Goal: Task Accomplishment & Management: Complete application form

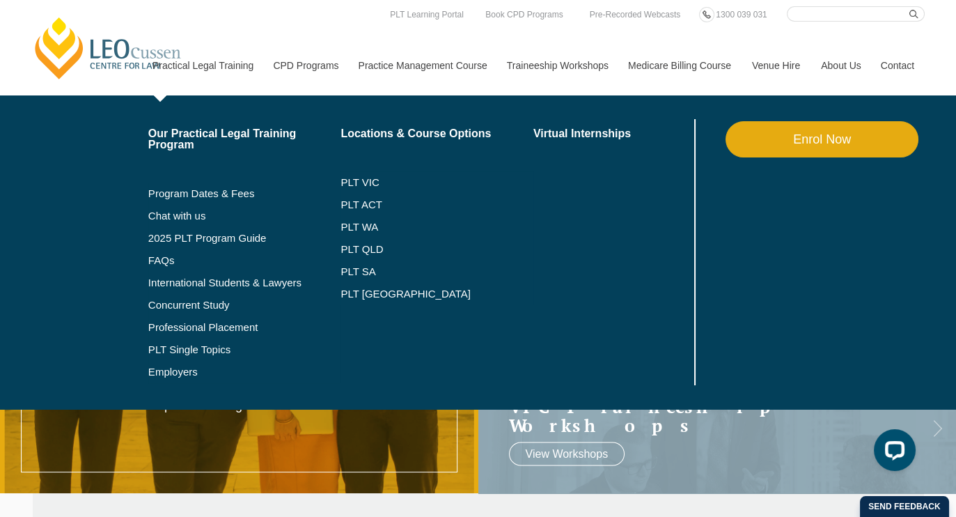
click at [818, 140] on link "Enrol Now" at bounding box center [822, 139] width 193 height 36
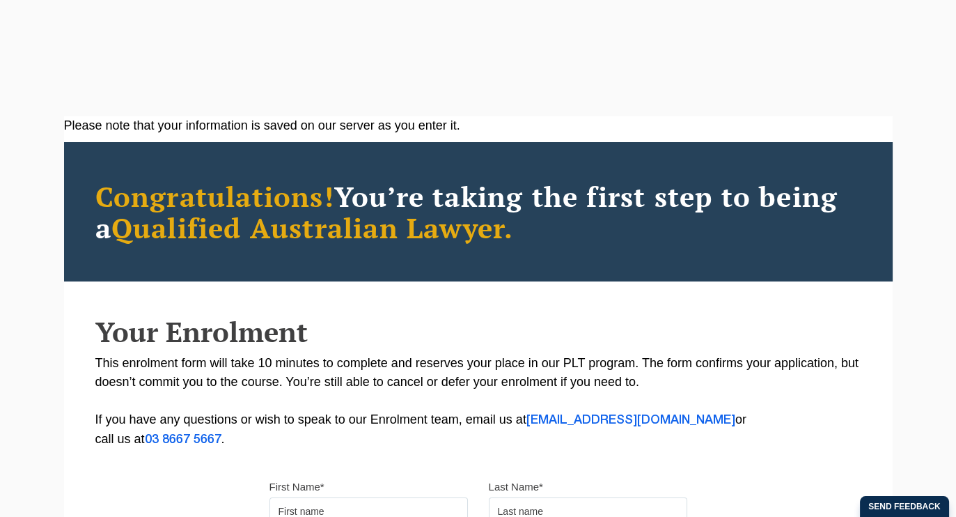
click at [348, 377] on p "This enrolment form will take 10 minutes to complete and reserves your place in…" at bounding box center [478, 401] width 766 height 95
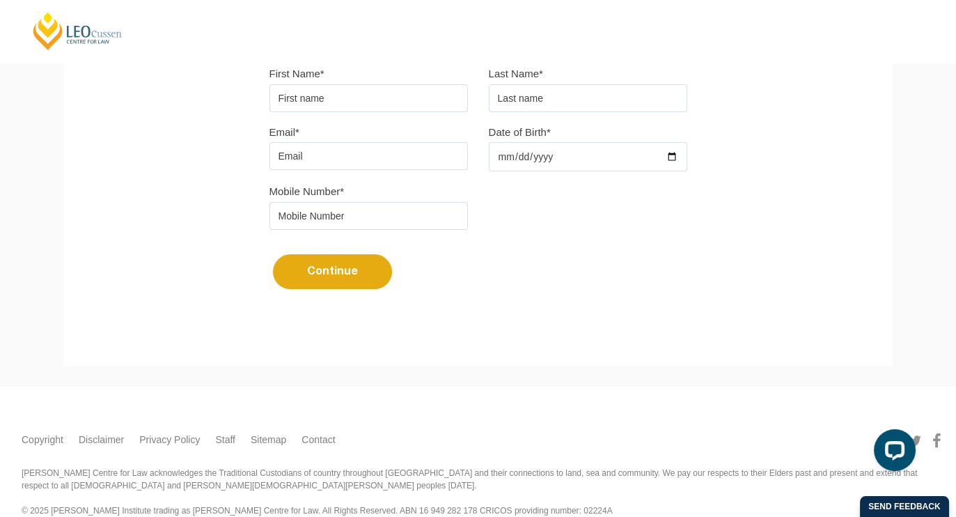
click at [360, 104] on input "First Name*" at bounding box center [368, 98] width 198 height 28
type input "asdfasdf"
click at [572, 104] on input "text" at bounding box center [588, 98] width 198 height 28
type input "asdfasdf"
click at [327, 158] on input "Email*" at bounding box center [368, 156] width 198 height 28
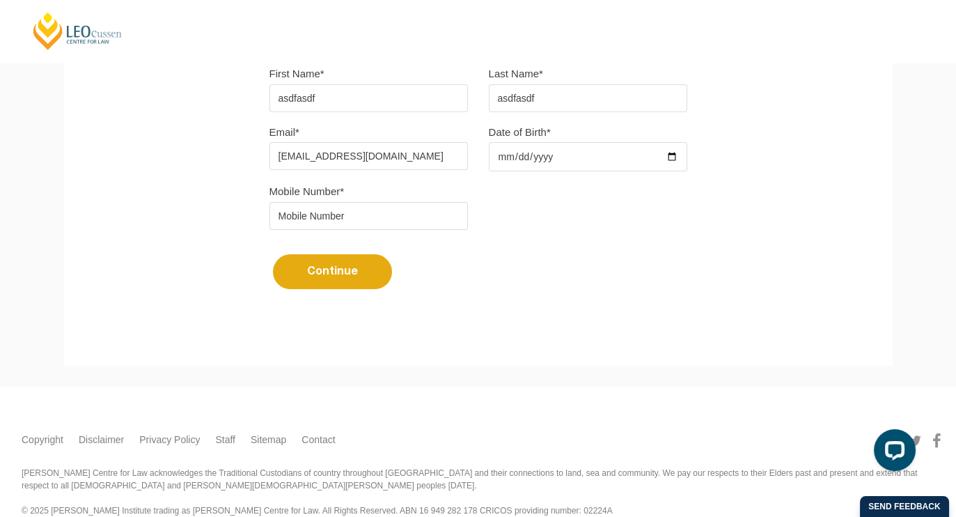
type input "[EMAIL_ADDRESS][DOMAIN_NAME]"
type input "[DATE]"
click at [308, 219] on input "tel" at bounding box center [368, 216] width 198 height 28
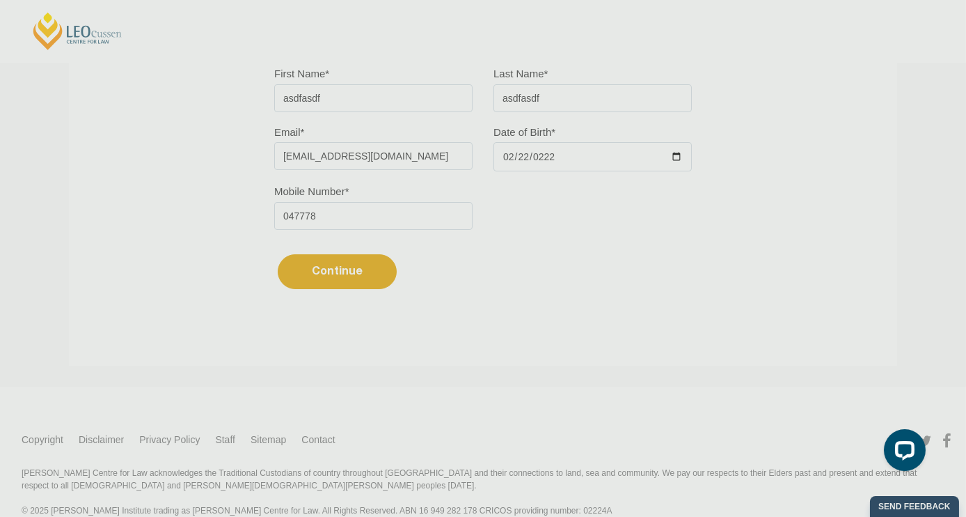
type input "047778"
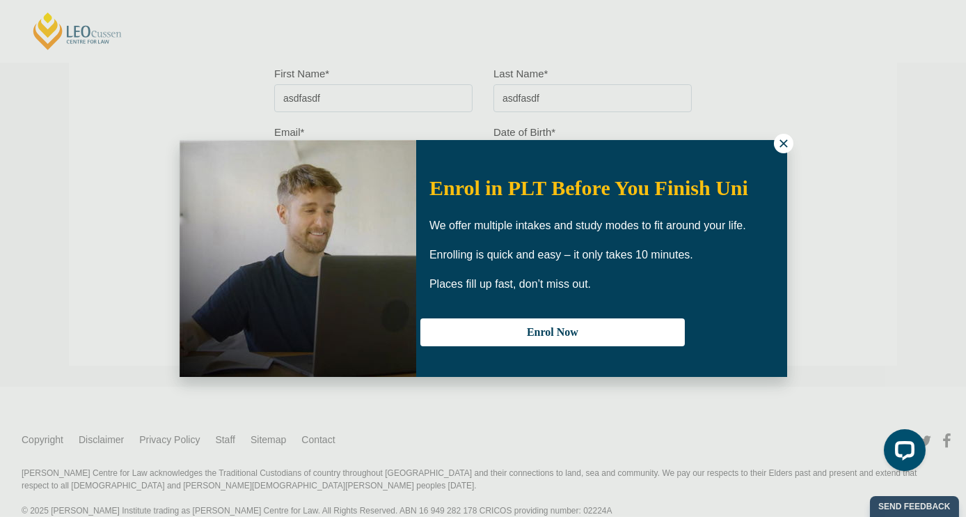
click at [784, 140] on icon at bounding box center [784, 143] width 13 height 13
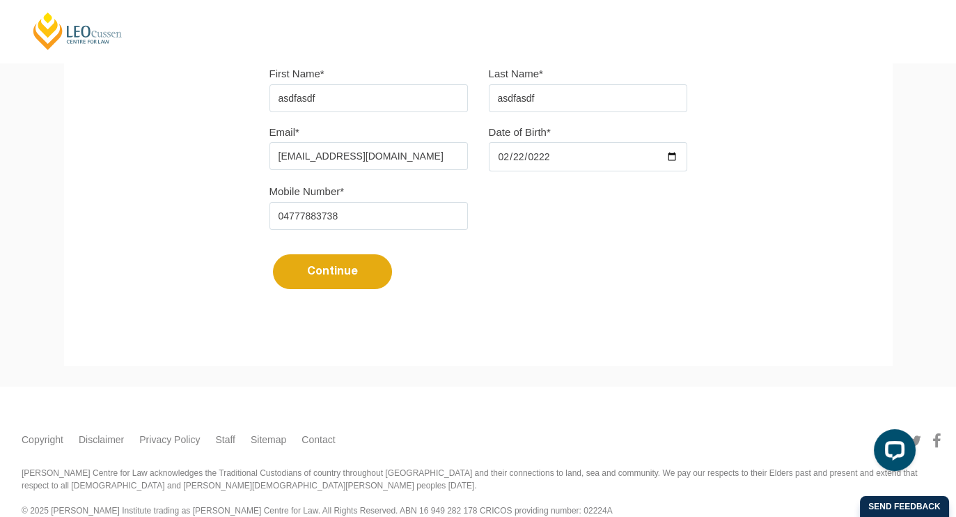
type input "04777883738"
click at [334, 274] on button "Continue" at bounding box center [332, 271] width 119 height 35
select select
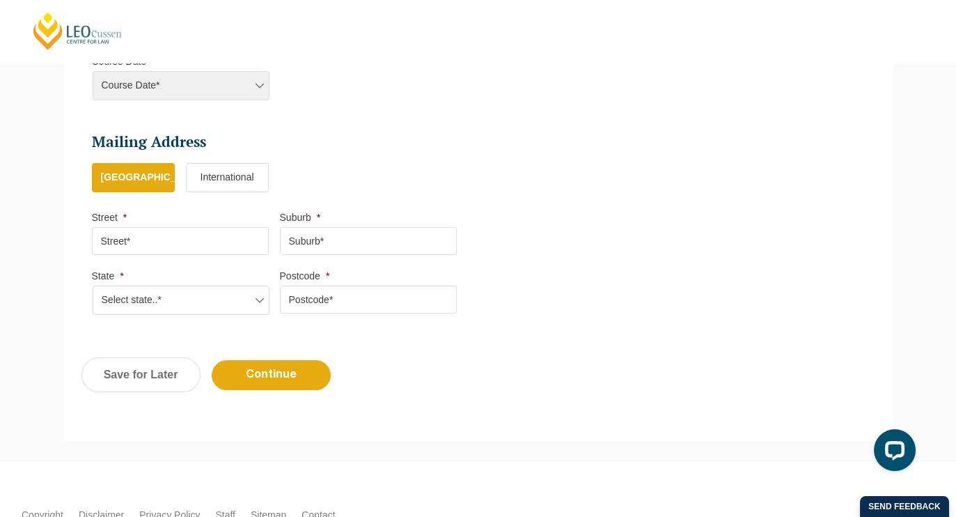
scroll to position [739, 0]
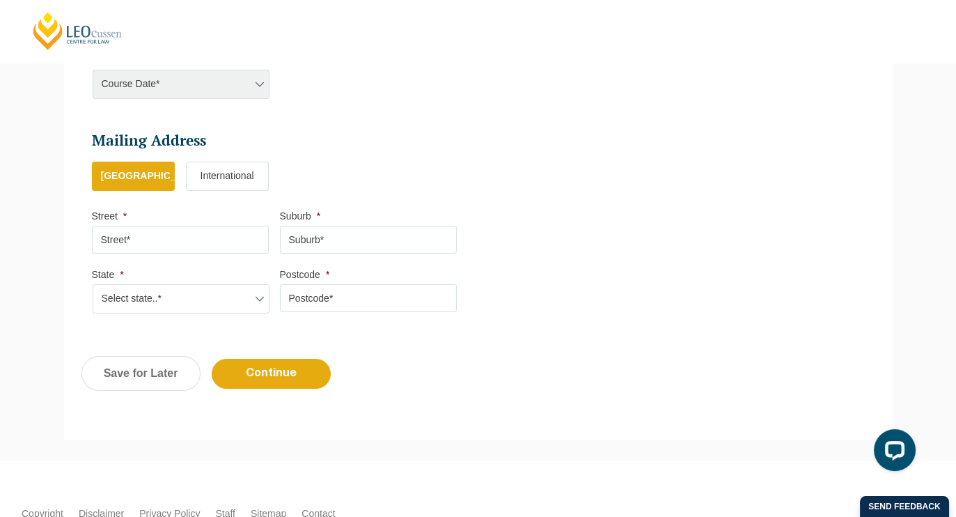
click at [191, 237] on input "Street *" at bounding box center [180, 240] width 177 height 28
type input "asdf"
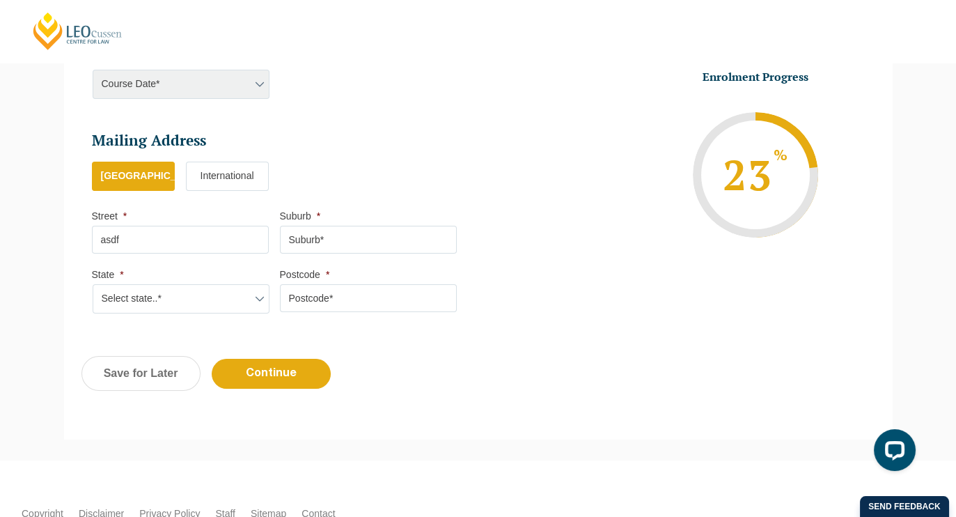
click at [137, 297] on select "Select state..* [GEOGRAPHIC_DATA] [GEOGRAPHIC_DATA] [GEOGRAPHIC_DATA] SA [GEOGR…" at bounding box center [181, 298] width 177 height 29
select select "NT"
click at [93, 284] on select "Select state..* [GEOGRAPHIC_DATA] [GEOGRAPHIC_DATA] [GEOGRAPHIC_DATA] SA [GEOGR…" at bounding box center [181, 298] width 177 height 29
click at [308, 292] on input "Postcode *" at bounding box center [368, 298] width 177 height 28
type input "2333"
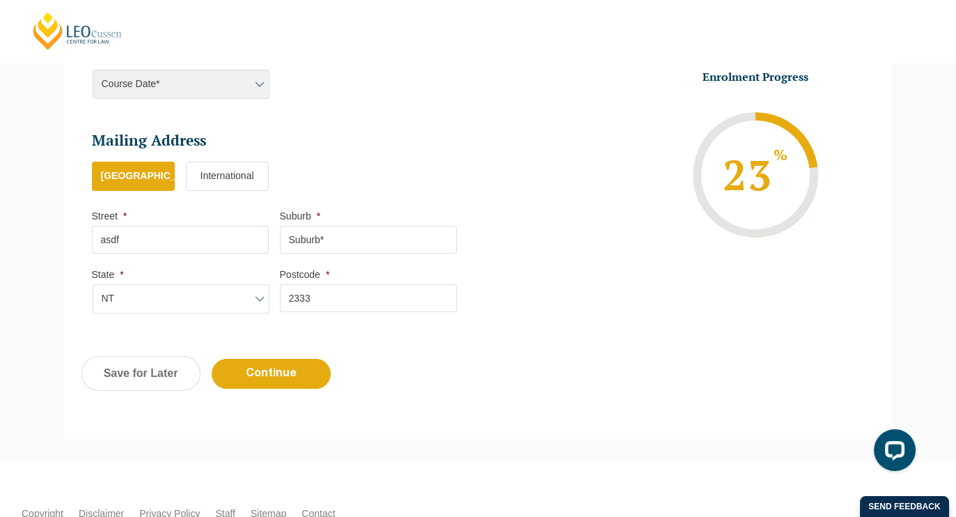
click at [325, 235] on input "Suburb *" at bounding box center [368, 240] width 177 height 28
type input "asdf"
click at [285, 364] on input "Continue" at bounding box center [271, 374] width 119 height 30
select select
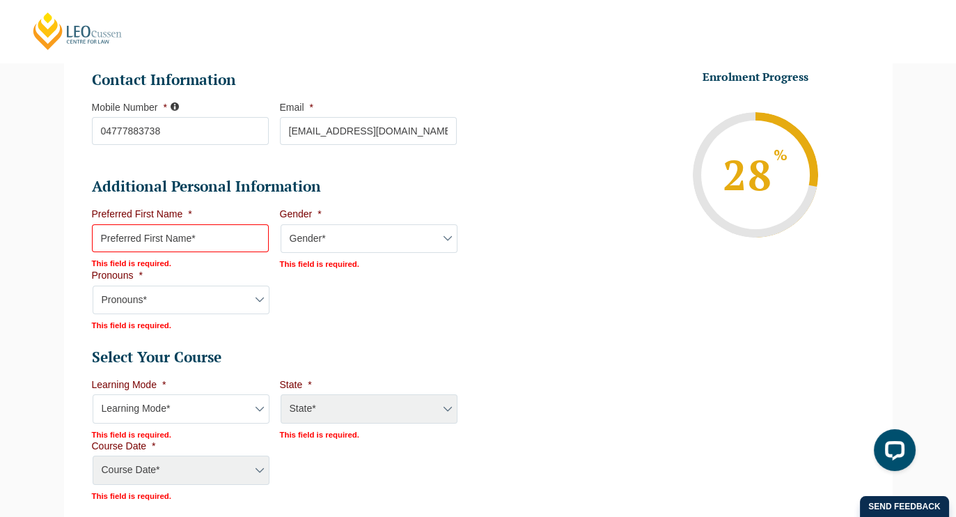
scroll to position [457, 0]
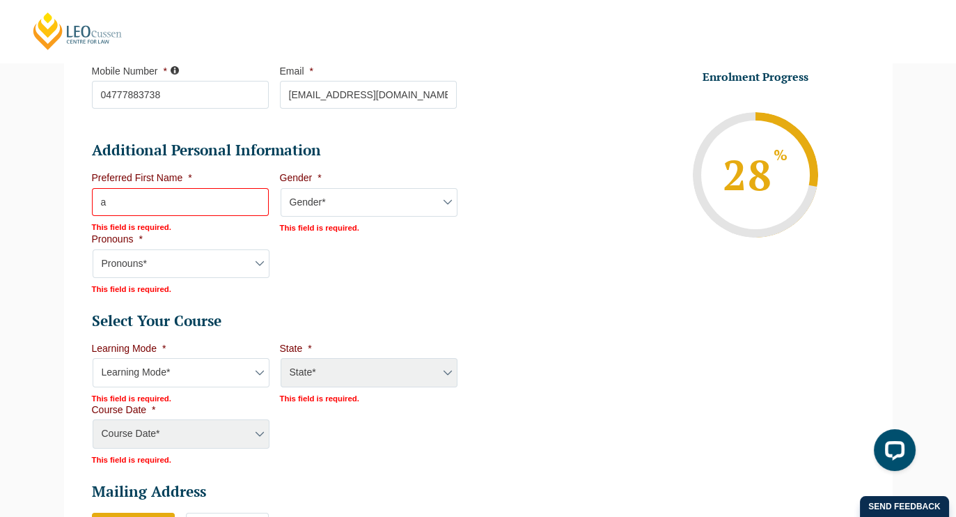
click at [219, 194] on input "a" at bounding box center [180, 202] width 177 height 28
type input "asdf"
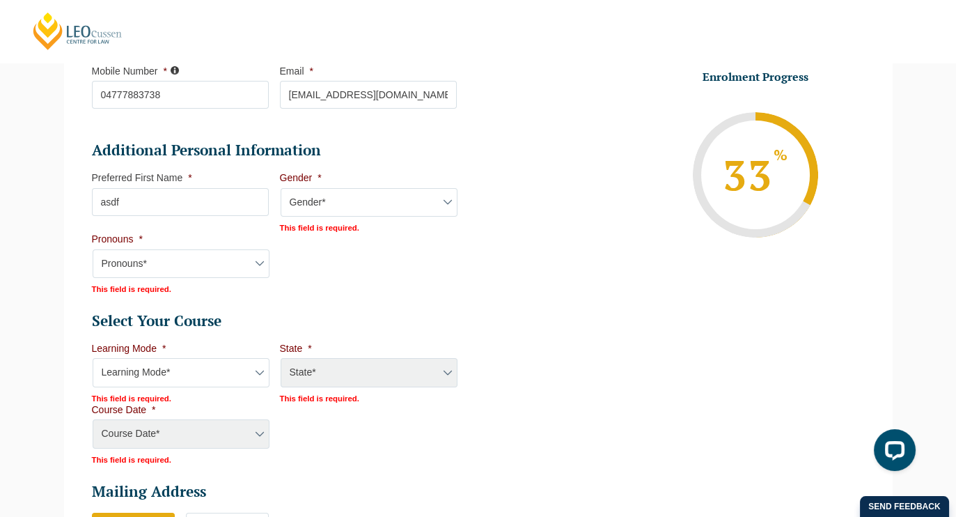
click at [353, 209] on select "Gender* [DEMOGRAPHIC_DATA] [DEMOGRAPHIC_DATA] [DEMOGRAPHIC_DATA] [DEMOGRAPHIC_D…" at bounding box center [369, 202] width 177 height 29
select select "[DEMOGRAPHIC_DATA]"
click at [281, 188] on select "Gender* [DEMOGRAPHIC_DATA] [DEMOGRAPHIC_DATA] [DEMOGRAPHIC_DATA] [DEMOGRAPHIC_D…" at bounding box center [369, 202] width 177 height 29
click at [342, 190] on select "Gender* [DEMOGRAPHIC_DATA] [DEMOGRAPHIC_DATA] [DEMOGRAPHIC_DATA] [DEMOGRAPHIC_D…" at bounding box center [369, 202] width 177 height 29
click at [74, 284] on li "Personal Information First Name * asdfasdf Last Name * asdfasdf Date of Birth *…" at bounding box center [478, 256] width 829 height 872
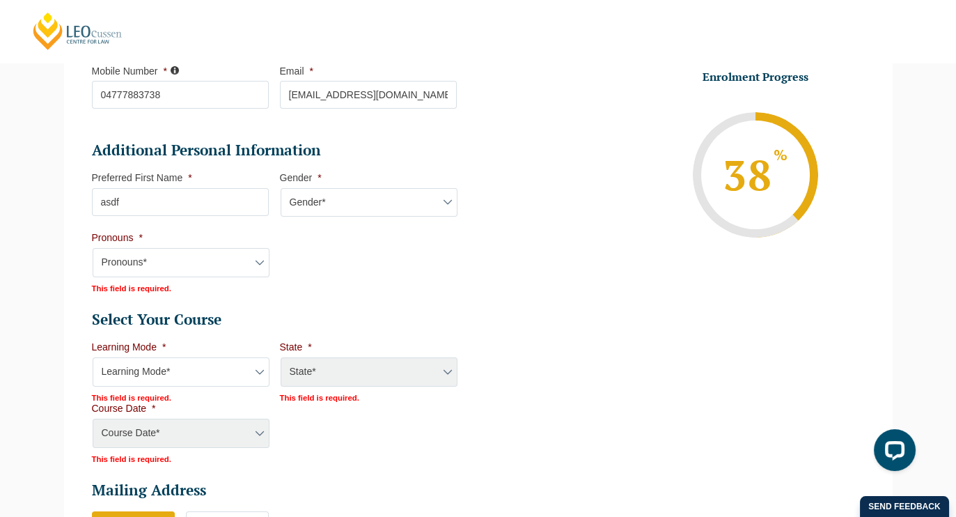
click at [200, 260] on select "Pronouns* She/Her/Hers He/Him/His They/Them/Theirs Other Prefer not to disclose" at bounding box center [181, 262] width 177 height 29
select select "He/Him/His"
click at [93, 248] on select "Pronouns* She/Her/Hers He/Him/His They/Them/Theirs Other Prefer not to disclose" at bounding box center [181, 262] width 177 height 29
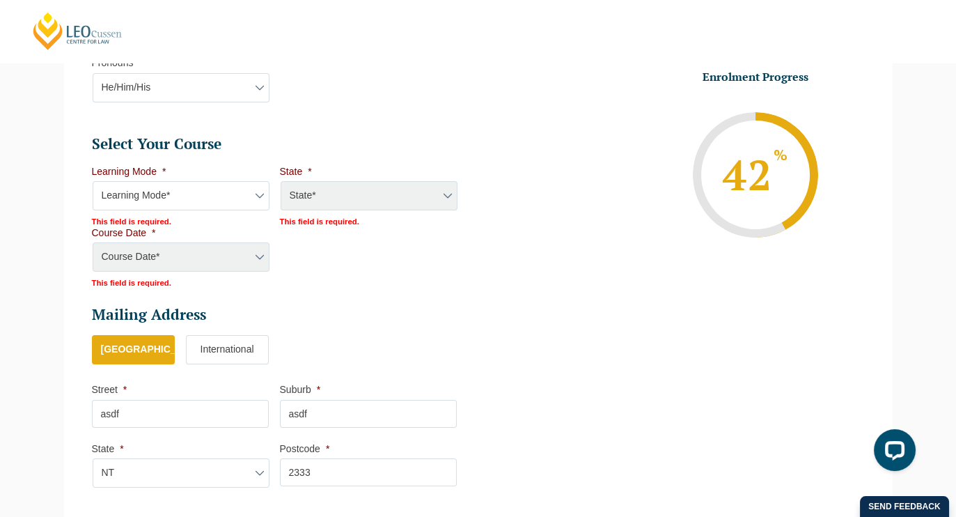
scroll to position [618, 0]
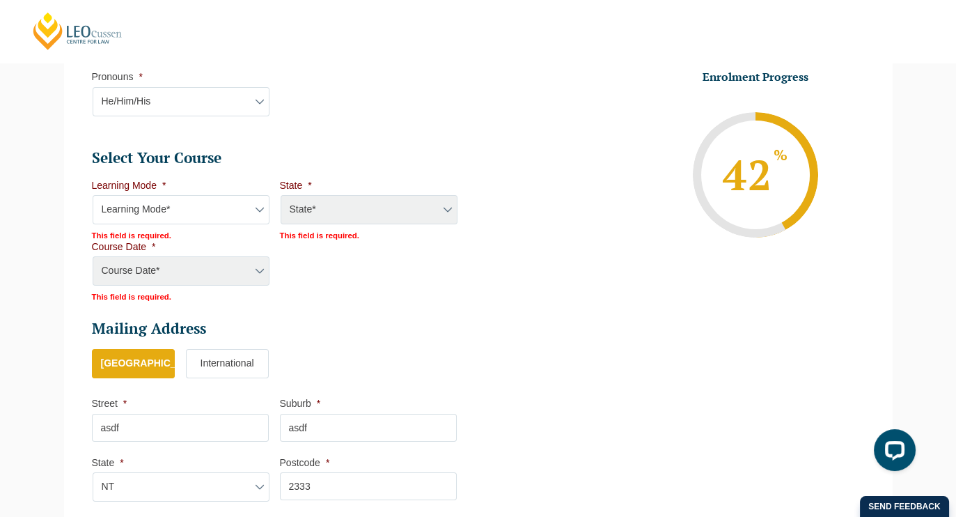
click at [316, 204] on div "State* ACT/NSW National ([GEOGRAPHIC_DATA]/[GEOGRAPHIC_DATA], [GEOGRAPHIC_DATA]…" at bounding box center [368, 210] width 177 height 31
click at [261, 201] on select "Learning Mode* Online Full Time Learning Online Part Time Learning Blended Full…" at bounding box center [181, 209] width 177 height 29
click at [93, 195] on select "Learning Mode* Online Full Time Learning Online Part Time Learning Blended Full…" at bounding box center [181, 209] width 177 height 29
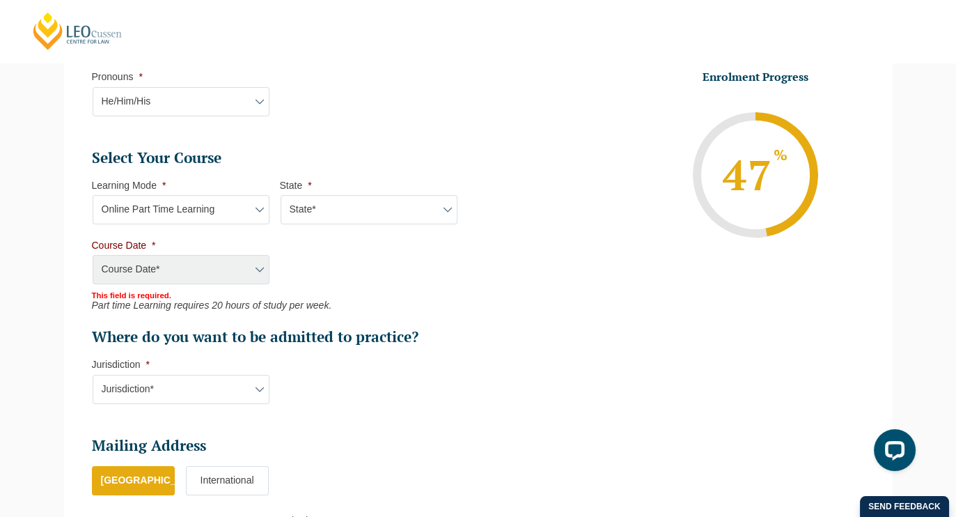
click at [257, 207] on select "Learning Mode* Online Full Time Learning Online Part Time Learning Blended Full…" at bounding box center [181, 209] width 177 height 29
select select "Online Full Time Learning"
click at [93, 195] on select "Learning Mode* Online Full Time Learning Online Part Time Learning Blended Full…" at bounding box center [181, 209] width 177 height 29
click at [242, 383] on select "Jurisdiction* VIC [GEOGRAPHIC_DATA]/[GEOGRAPHIC_DATA] SA [GEOGRAPHIC_DATA] [GEO…" at bounding box center [181, 389] width 177 height 29
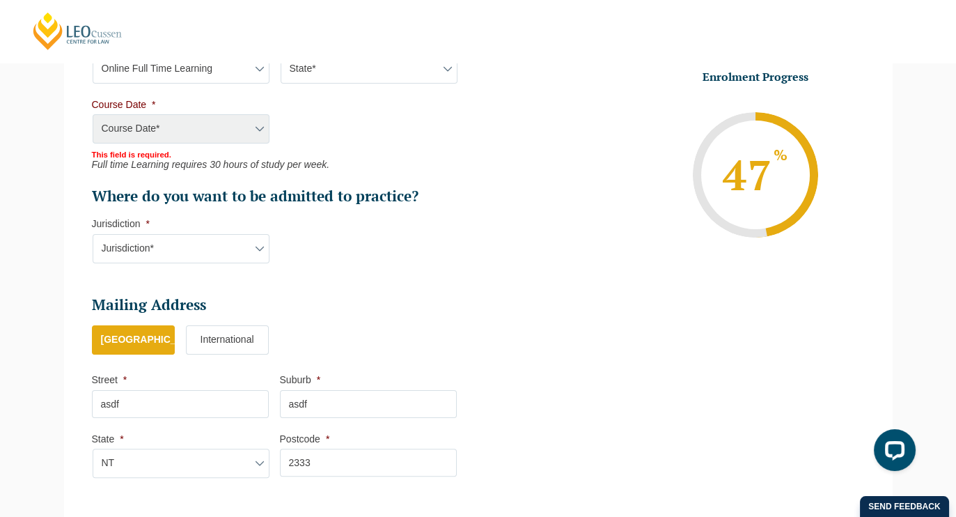
scroll to position [818, 0]
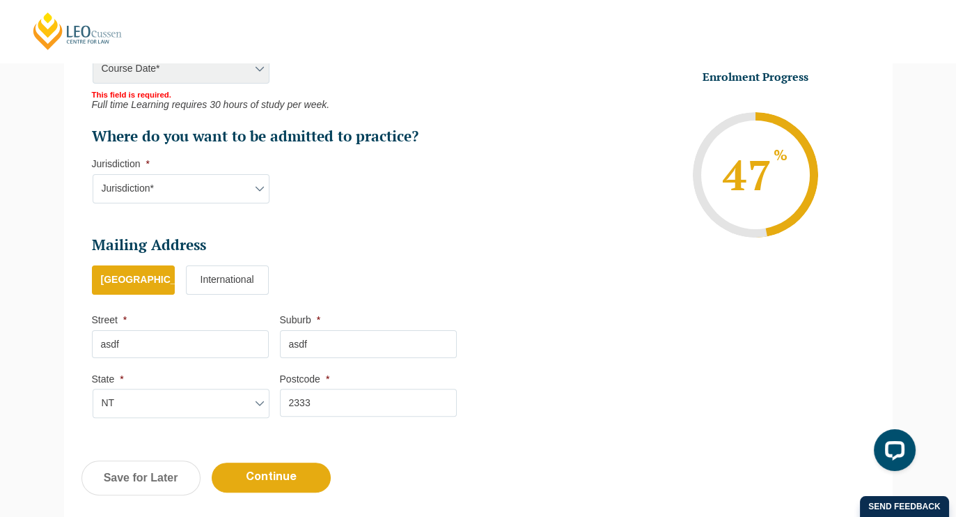
click at [144, 186] on select "Jurisdiction* VIC [GEOGRAPHIC_DATA]/[GEOGRAPHIC_DATA] SA [GEOGRAPHIC_DATA] [GEO…" at bounding box center [181, 188] width 177 height 29
select select "QLD"
click at [93, 174] on select "Jurisdiction* VIC [GEOGRAPHIC_DATA]/[GEOGRAPHIC_DATA] SA [GEOGRAPHIC_DATA] [GEO…" at bounding box center [181, 188] width 177 height 29
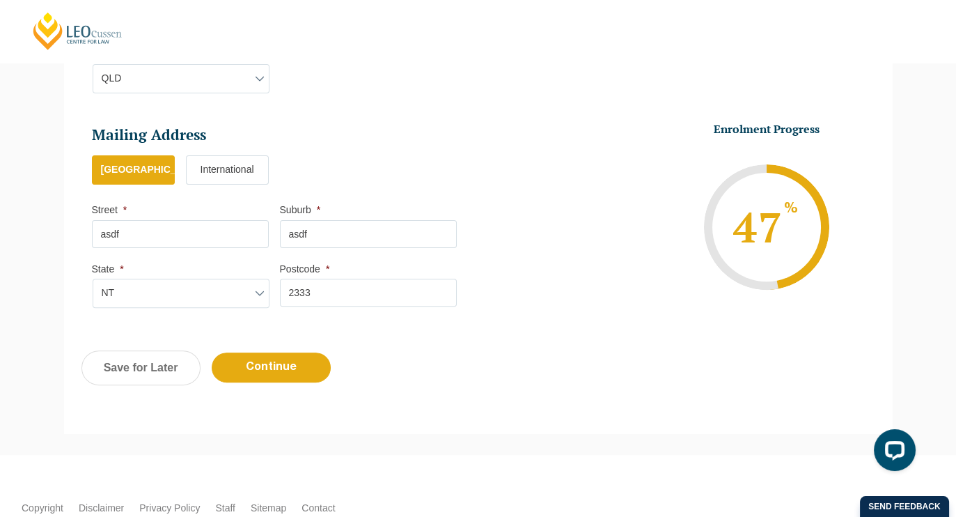
scroll to position [1008, 0]
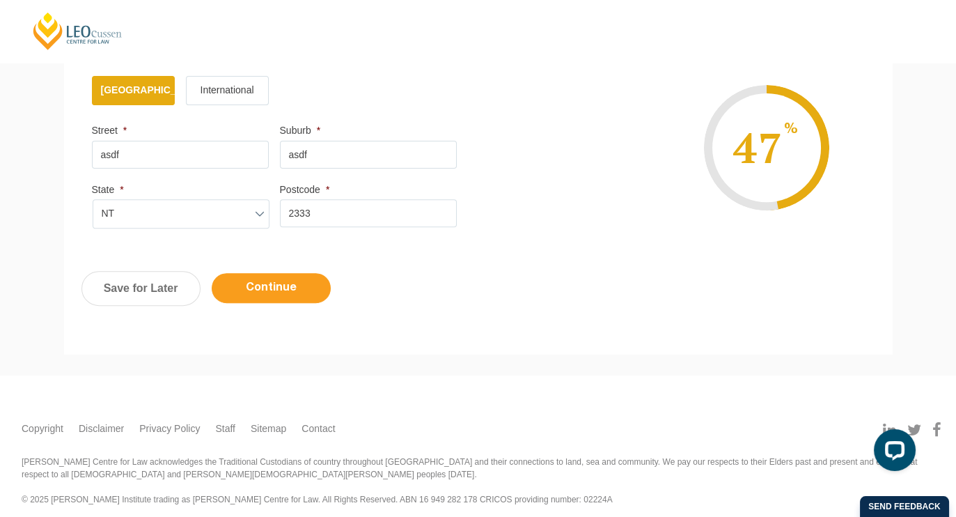
click at [273, 277] on input "Continue" at bounding box center [271, 288] width 119 height 30
select select "Online Full Time Learning"
select select
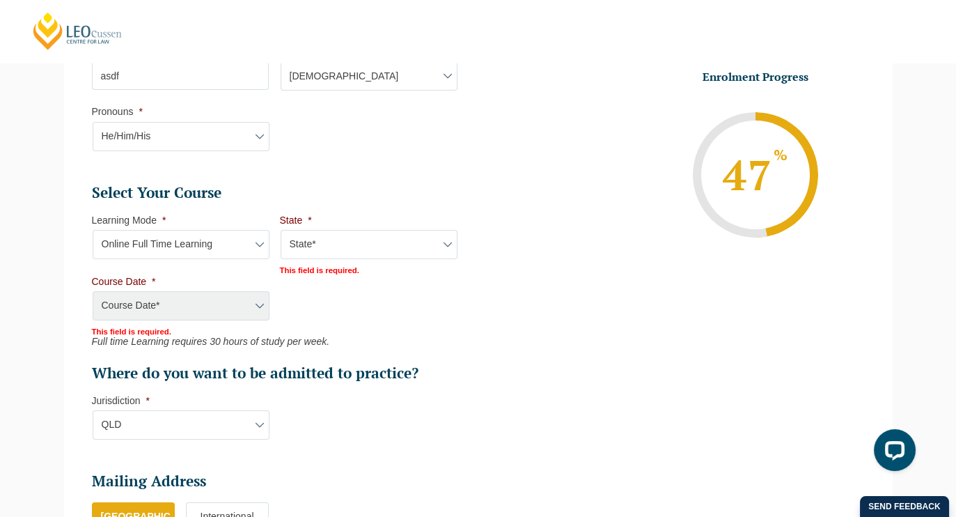
scroll to position [579, 0]
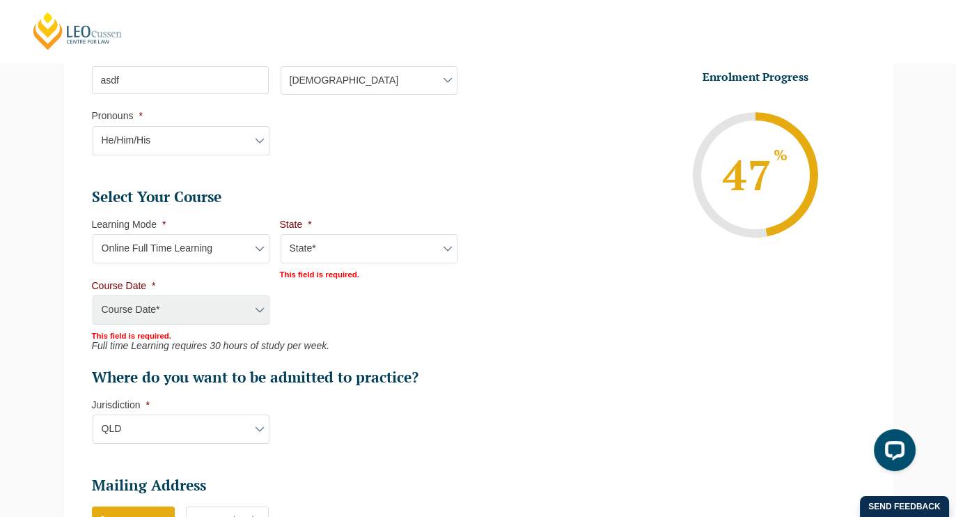
click at [446, 242] on select "State* National ([GEOGRAPHIC_DATA]/[GEOGRAPHIC_DATA], [GEOGRAPHIC_DATA], [GEOGR…" at bounding box center [369, 248] width 177 height 29
select select "National ([GEOGRAPHIC_DATA]/[GEOGRAPHIC_DATA], [GEOGRAPHIC_DATA], [GEOGRAPHIC_D…"
click at [281, 234] on select "State* National ([GEOGRAPHIC_DATA]/[GEOGRAPHIC_DATA], [GEOGRAPHIC_DATA], [GEOGR…" at bounding box center [369, 248] width 177 height 29
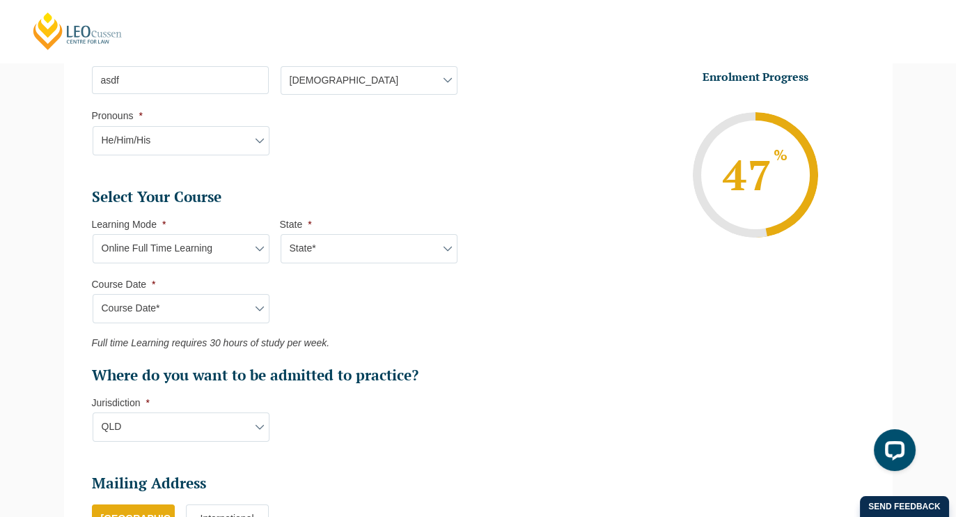
click at [446, 242] on select "State* National ([GEOGRAPHIC_DATA]/[GEOGRAPHIC_DATA], [GEOGRAPHIC_DATA], [GEOGR…" at bounding box center [369, 248] width 177 height 29
click at [281, 234] on select "State* National ([GEOGRAPHIC_DATA]/[GEOGRAPHIC_DATA], [GEOGRAPHIC_DATA], [GEOGR…" at bounding box center [369, 248] width 177 height 29
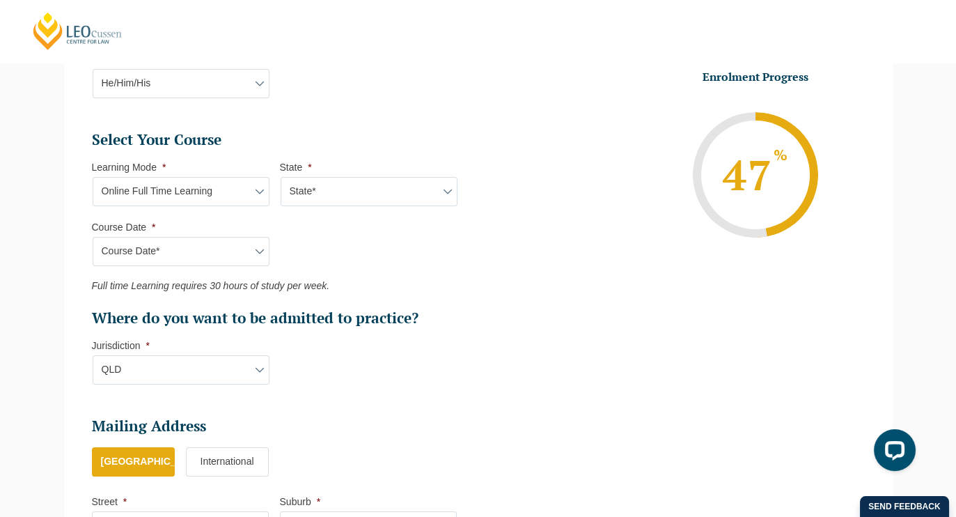
scroll to position [657, 0]
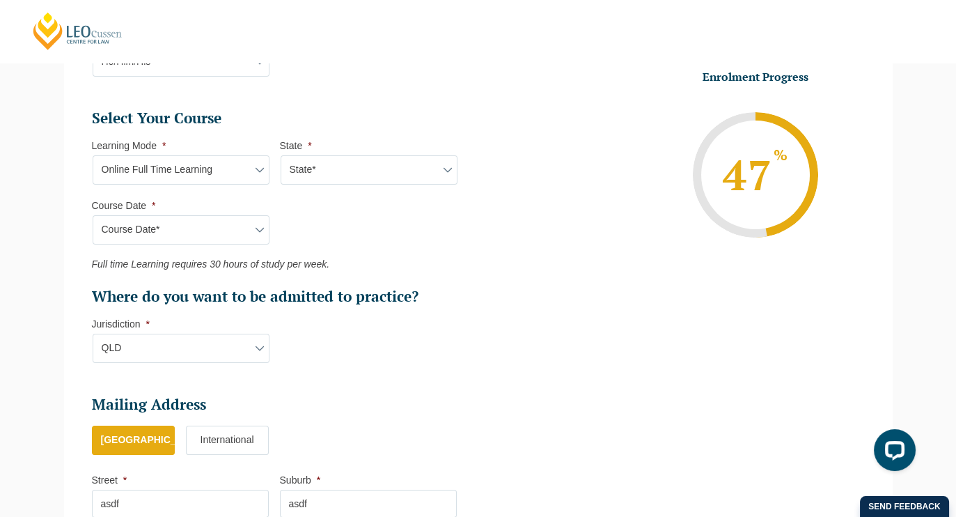
click at [261, 219] on select "Course Date* [DATE] ([DATE] to [DATE]) [DATE] ([DATE] to [DATE]) [DATE] ([DATE]…" at bounding box center [181, 229] width 177 height 29
select select "[DATE] ([DATE] to [DATE])"
click at [93, 215] on select "Course Date* [DATE] ([DATE] to [DATE]) [DATE] ([DATE] to [DATE]) [DATE] ([DATE]…" at bounding box center [181, 229] width 177 height 29
type input "Intake [DATE] FT"
type input "Practical Legal Training (NAT)"
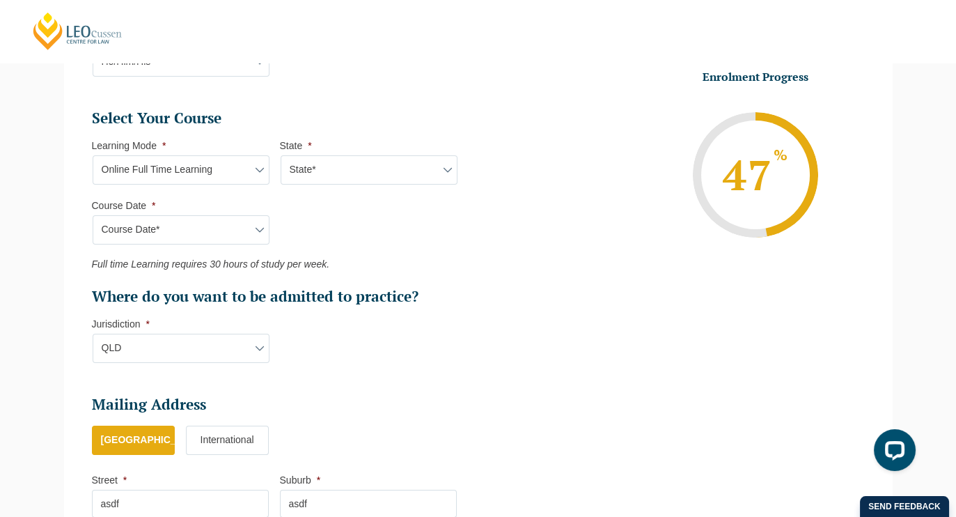
select select "NAT PLT (SEP) 2025 Full Time Online"
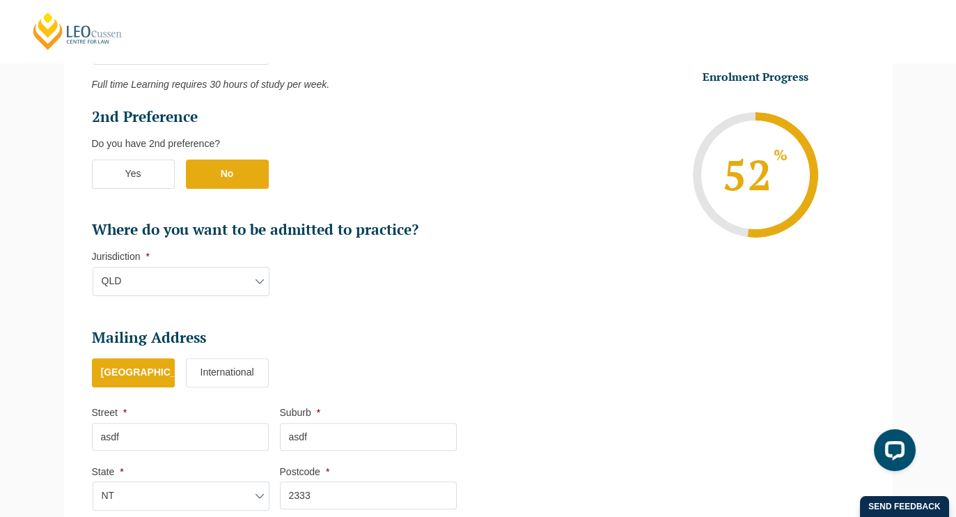
scroll to position [886, 0]
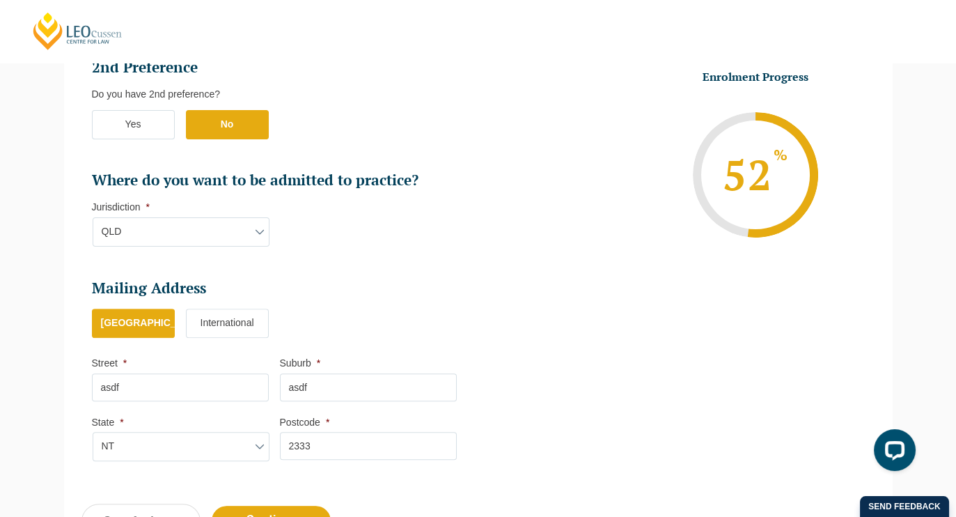
click at [257, 224] on select "Jurisdiction* VIC [GEOGRAPHIC_DATA]/[GEOGRAPHIC_DATA] SA [GEOGRAPHIC_DATA] [GEO…" at bounding box center [181, 231] width 177 height 29
select select "ACT/[GEOGRAPHIC_DATA]"
click at [93, 217] on select "Jurisdiction* VIC [GEOGRAPHIC_DATA]/[GEOGRAPHIC_DATA] SA [GEOGRAPHIC_DATA] [GEO…" at bounding box center [181, 231] width 177 height 29
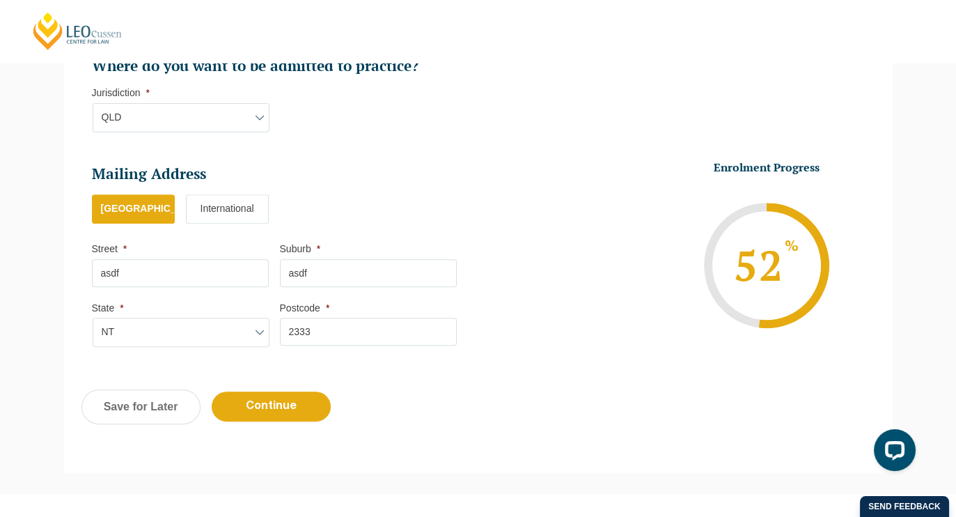
scroll to position [1104, 0]
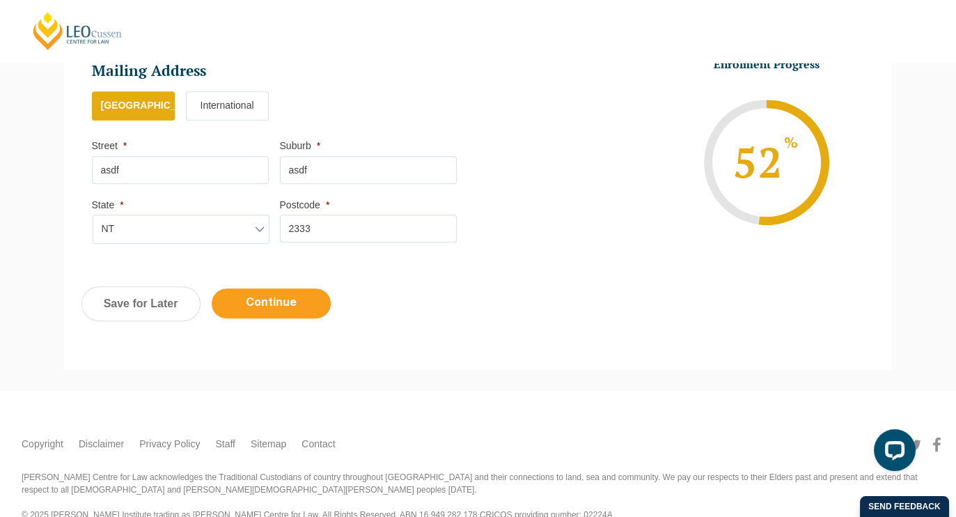
click at [276, 290] on input "Continue" at bounding box center [271, 303] width 119 height 30
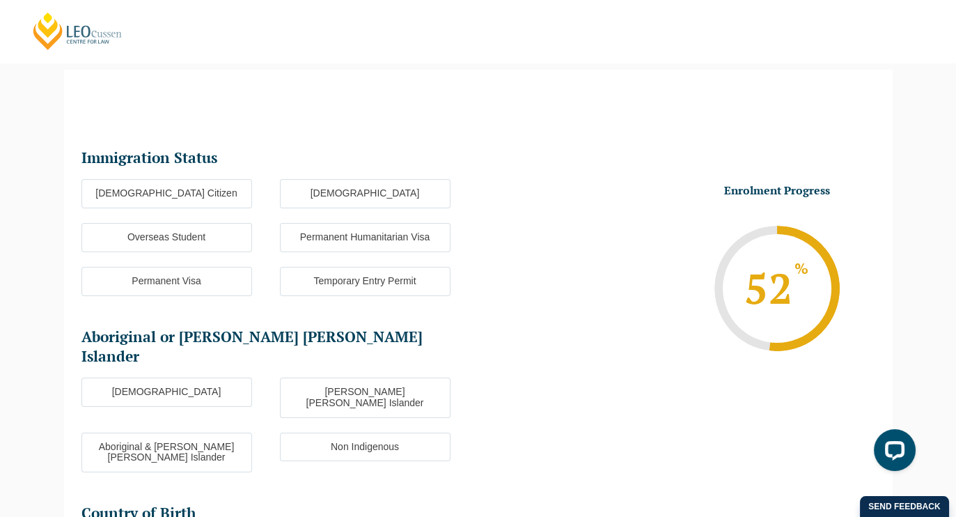
scroll to position [120, 0]
click at [195, 194] on label "[DEMOGRAPHIC_DATA] Citizen" at bounding box center [166, 194] width 171 height 29
click at [0, 0] on input "[DEMOGRAPHIC_DATA] Citizen" at bounding box center [0, 0] width 0 height 0
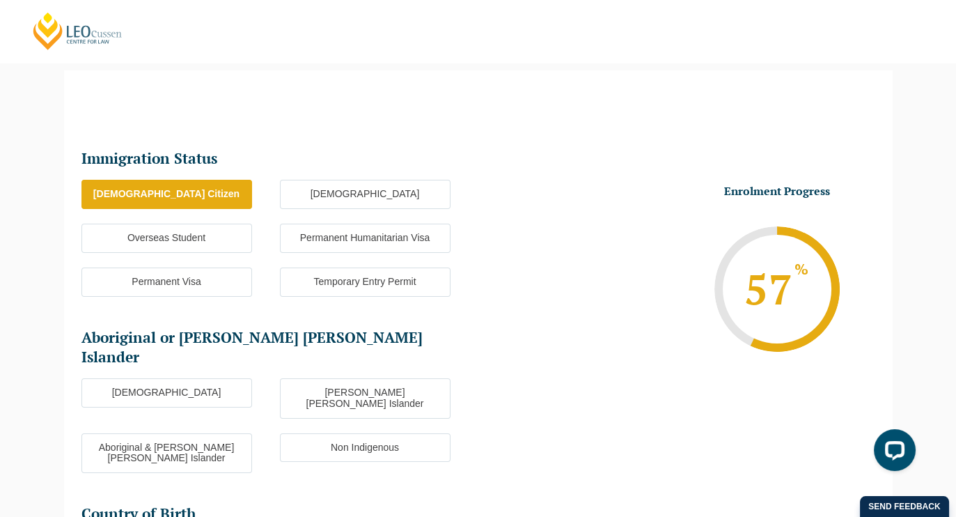
click at [363, 433] on label "Non Indigenous" at bounding box center [365, 447] width 171 height 29
click at [0, 0] on input "Non Indigenous" at bounding box center [0, 0] width 0 height 0
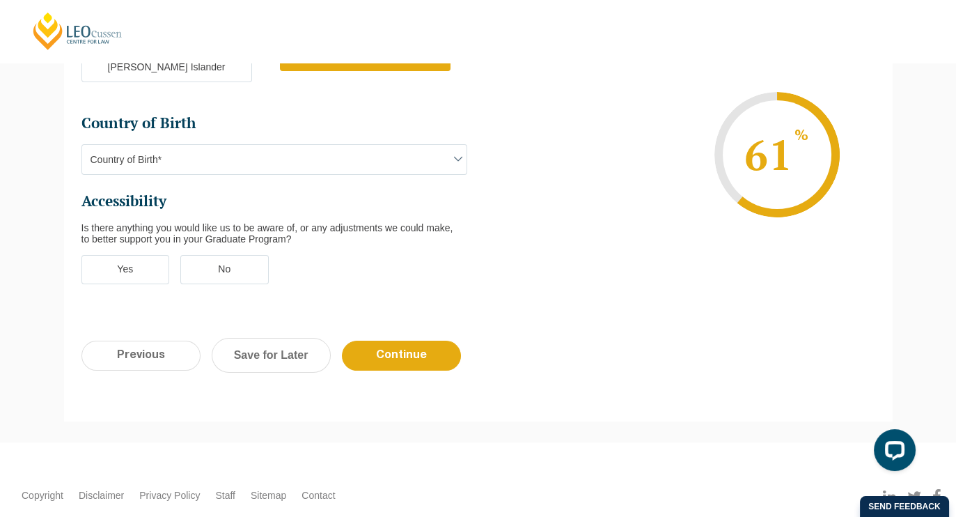
scroll to position [507, 0]
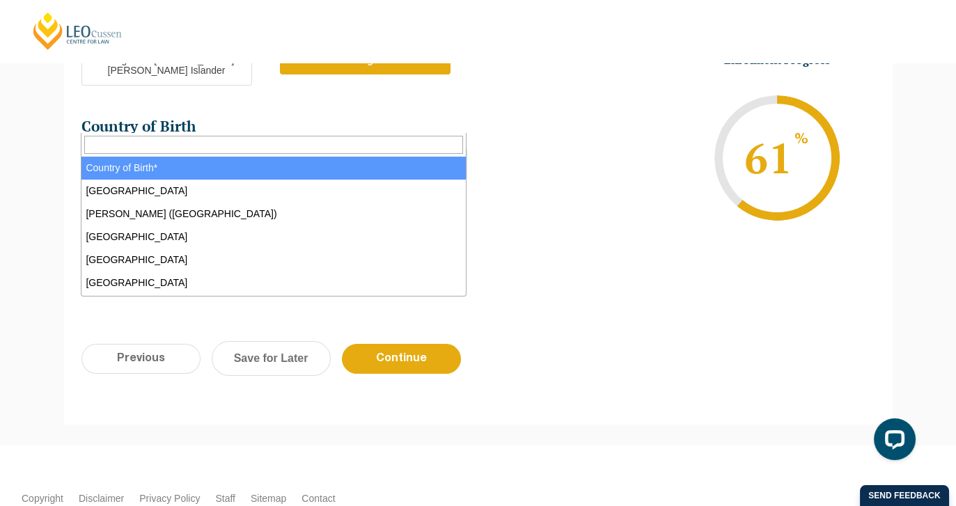
click at [455, 154] on span at bounding box center [458, 162] width 17 height 17
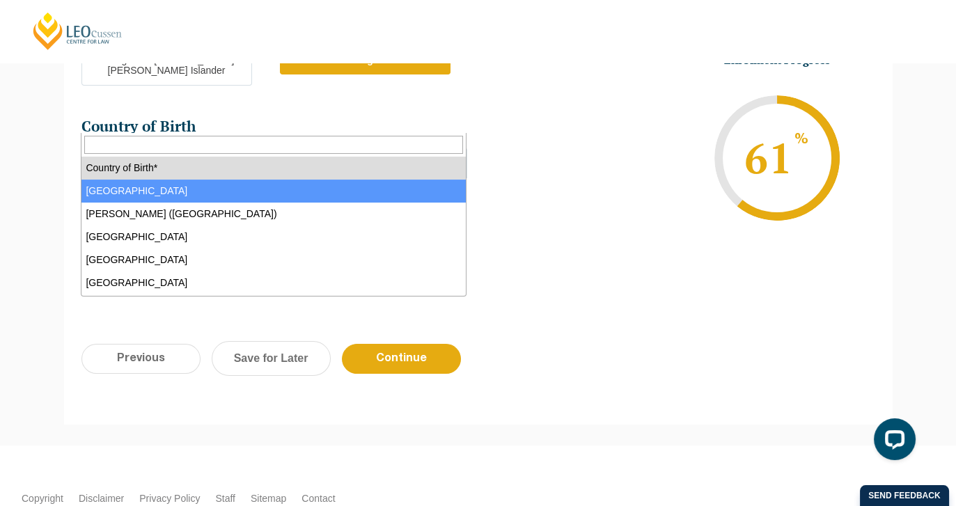
select select "Australia 1101"
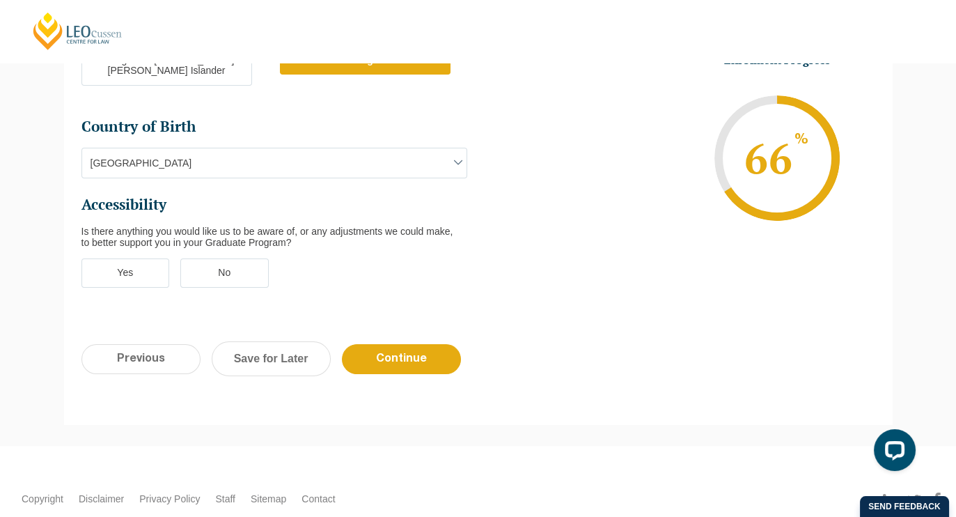
click at [219, 258] on label "No" at bounding box center [224, 272] width 88 height 29
click at [0, 0] on input "No" at bounding box center [0, 0] width 0 height 0
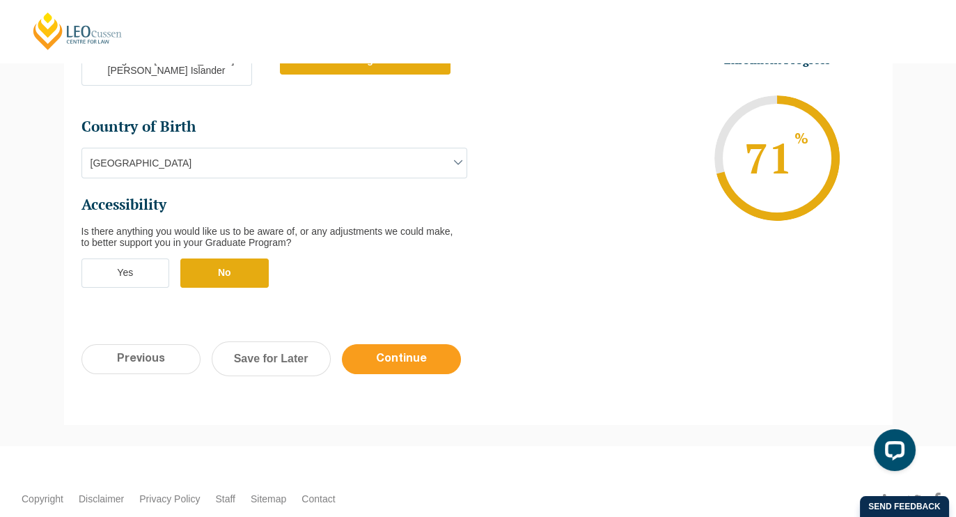
click at [413, 344] on input "Continue" at bounding box center [401, 359] width 119 height 30
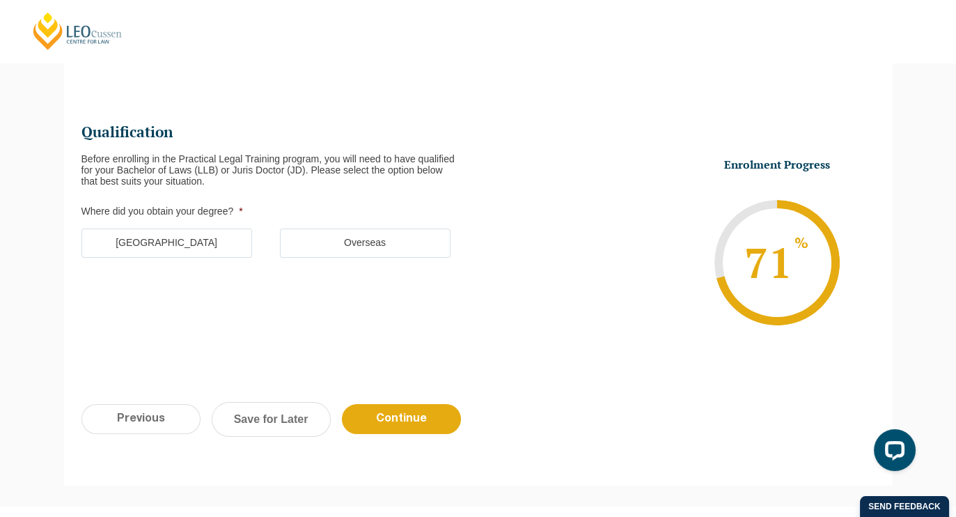
scroll to position [120, 0]
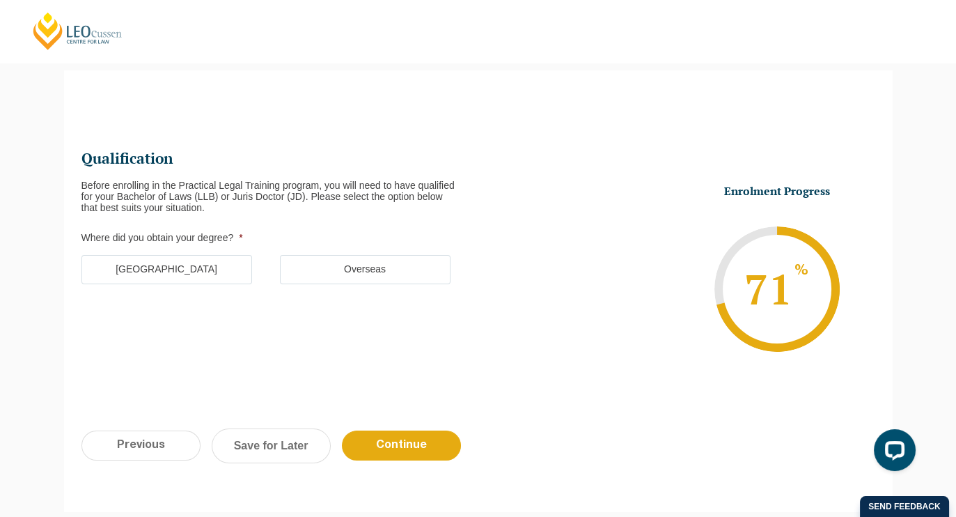
drag, startPoint x: 413, startPoint y: 313, endPoint x: 265, endPoint y: 315, distance: 147.6
click at [265, 315] on ul "Qualification Before enrolling in the Practical Legal Training program, you wil…" at bounding box center [478, 270] width 794 height 246
click at [209, 272] on label "[GEOGRAPHIC_DATA]" at bounding box center [166, 269] width 171 height 29
click at [0, 0] on input "[GEOGRAPHIC_DATA]" at bounding box center [0, 0] width 0 height 0
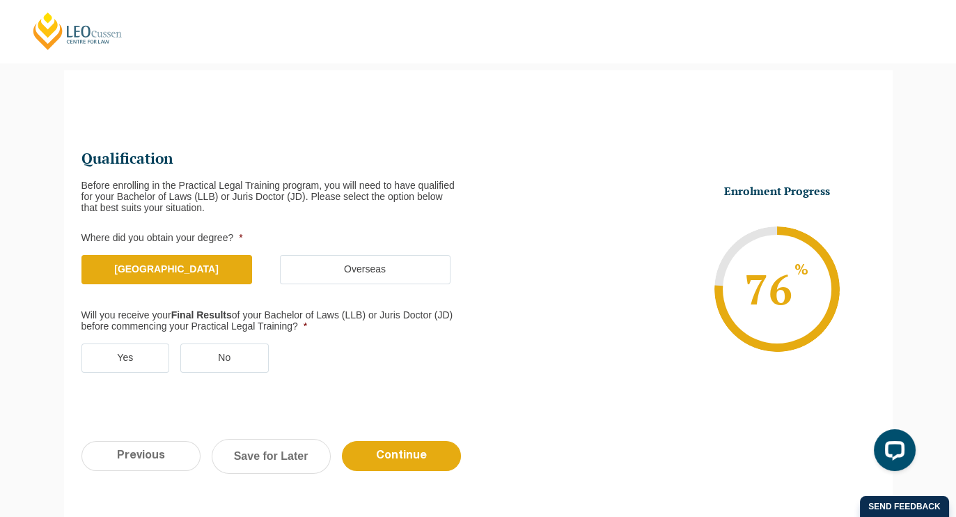
click at [224, 351] on label "No" at bounding box center [224, 357] width 88 height 29
click at [0, 0] on input "No" at bounding box center [0, 0] width 0 height 0
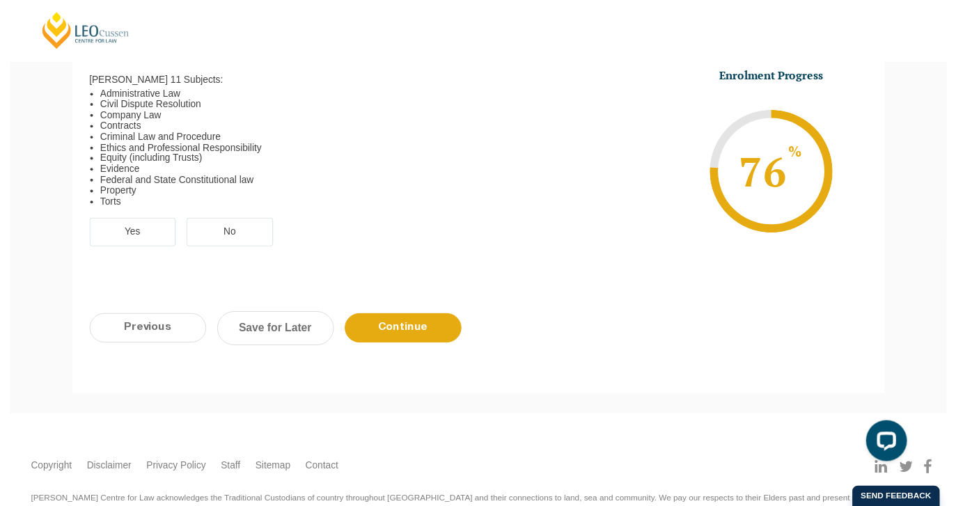
scroll to position [477, 0]
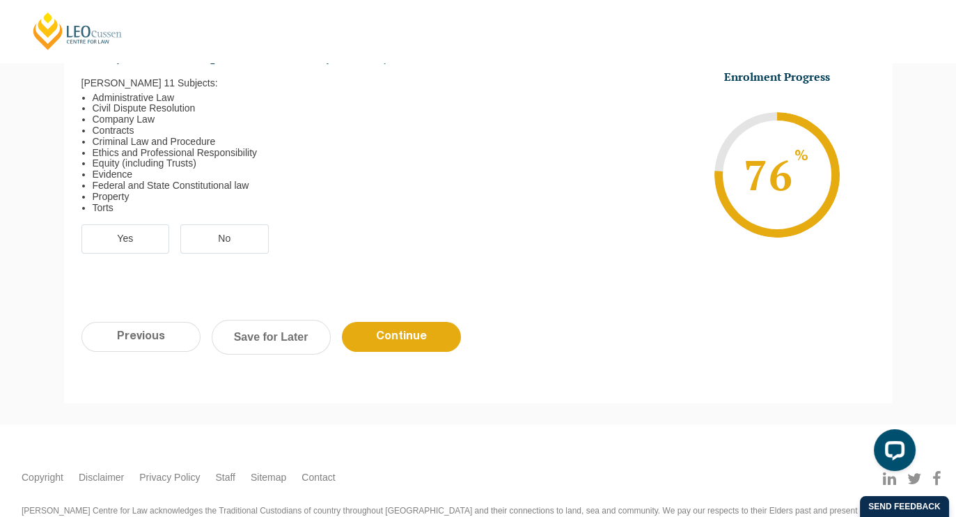
click at [120, 238] on label "Yes" at bounding box center [125, 238] width 88 height 29
click at [0, 0] on input "Yes" at bounding box center [0, 0] width 0 height 0
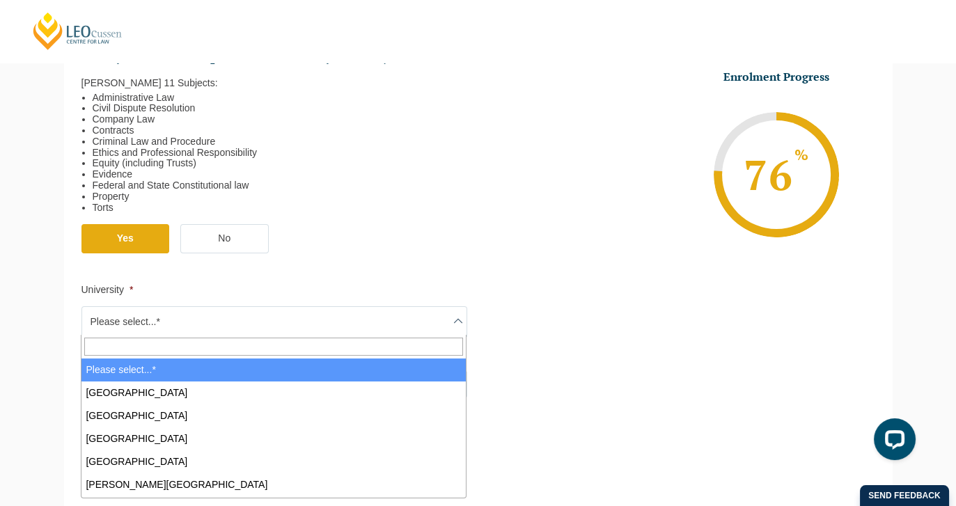
click at [152, 314] on span "Please select...*" at bounding box center [274, 321] width 384 height 29
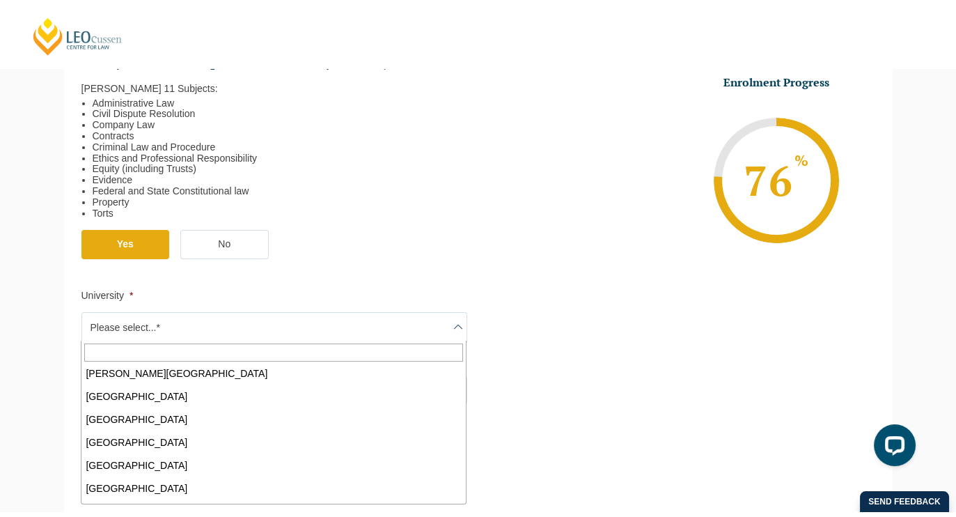
scroll to position [396, 0]
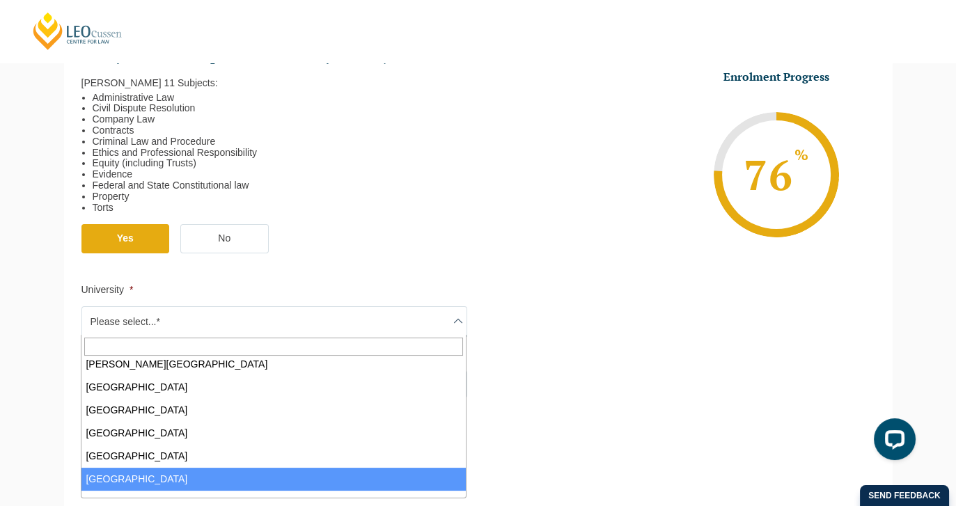
select select "[GEOGRAPHIC_DATA]"
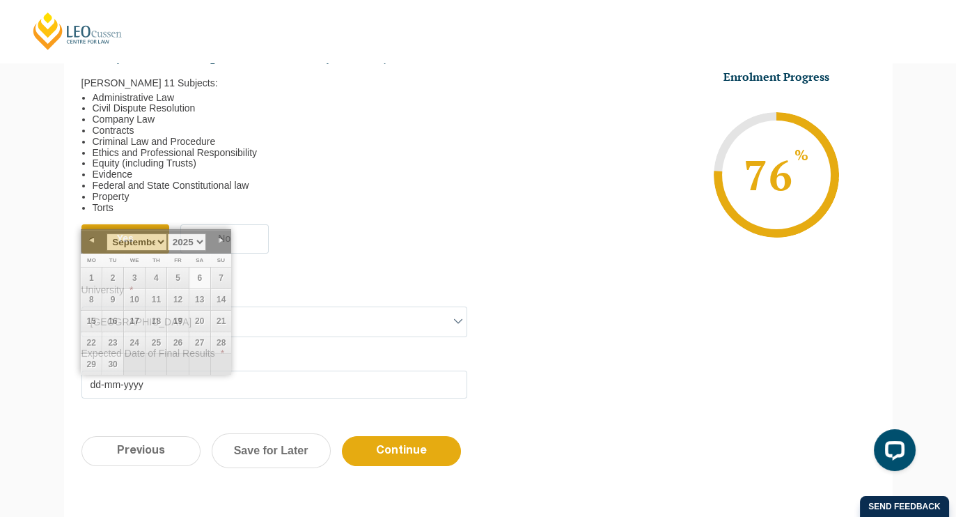
click at [228, 379] on input "Expected Date of Final Results *" at bounding box center [274, 384] width 386 height 28
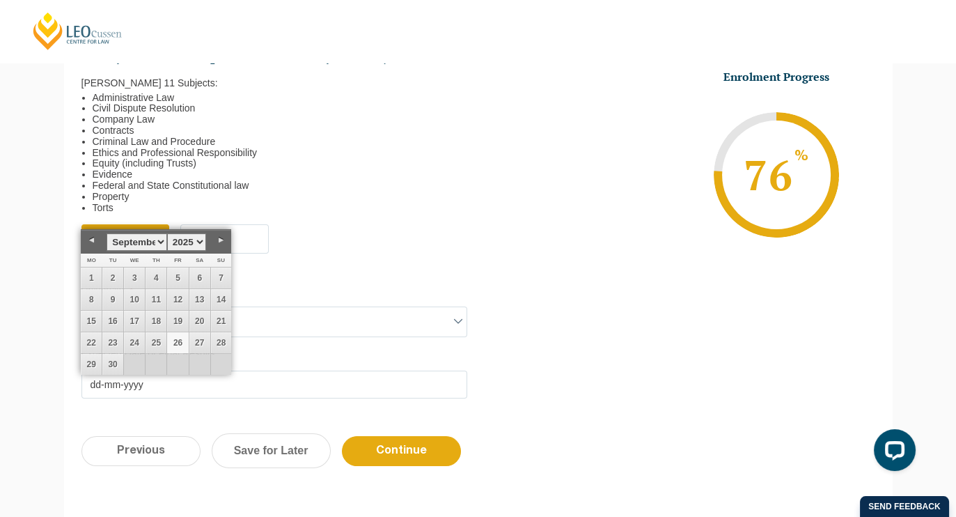
click at [174, 338] on link "26" at bounding box center [177, 342] width 21 height 21
type input "[DATE]"
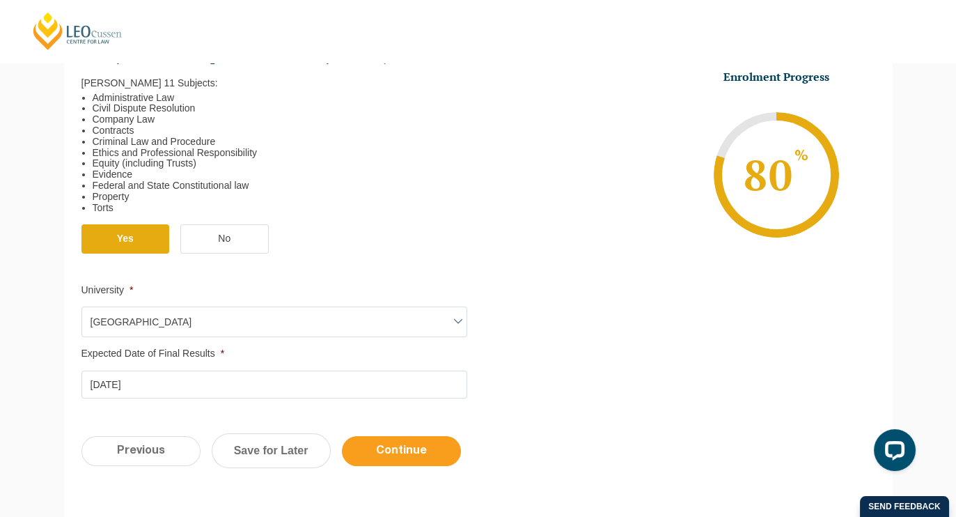
click at [377, 437] on input "Continue" at bounding box center [401, 451] width 119 height 30
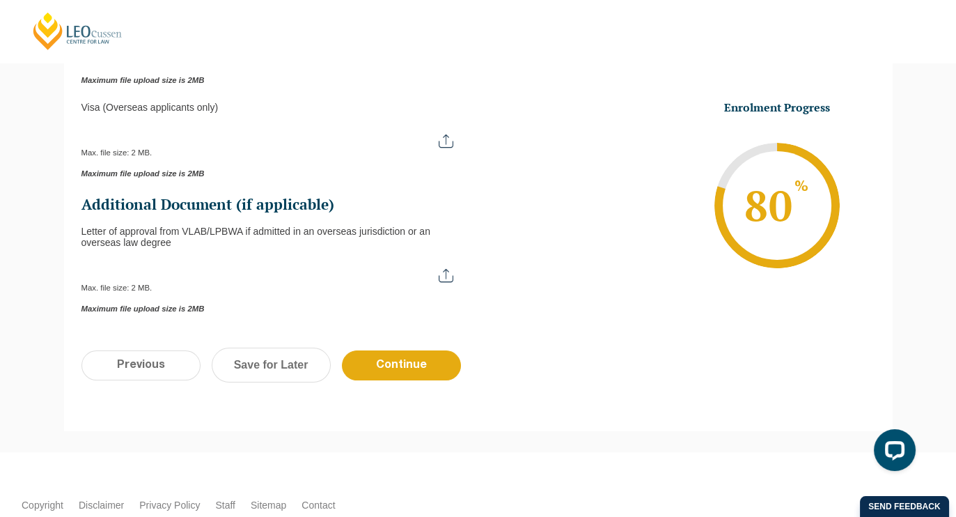
scroll to position [520, 0]
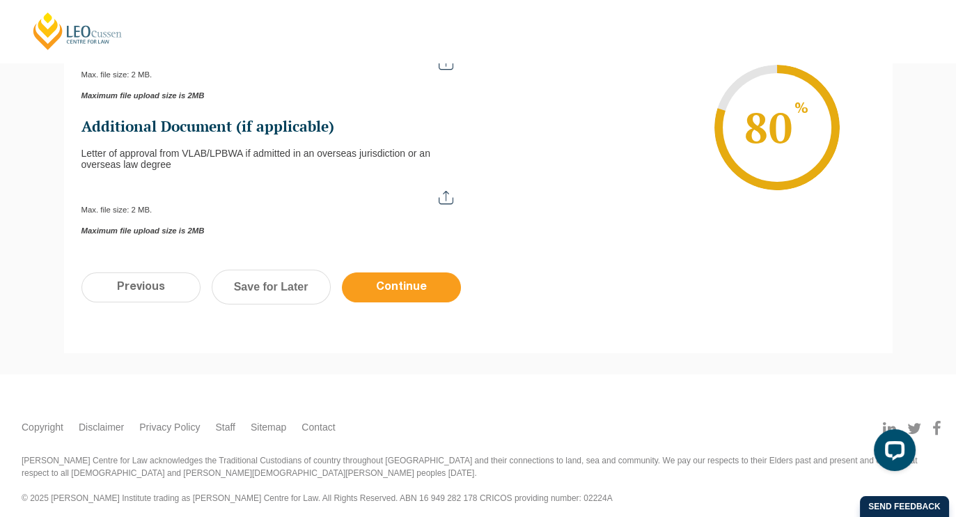
click at [394, 277] on input "Continue" at bounding box center [401, 287] width 119 height 30
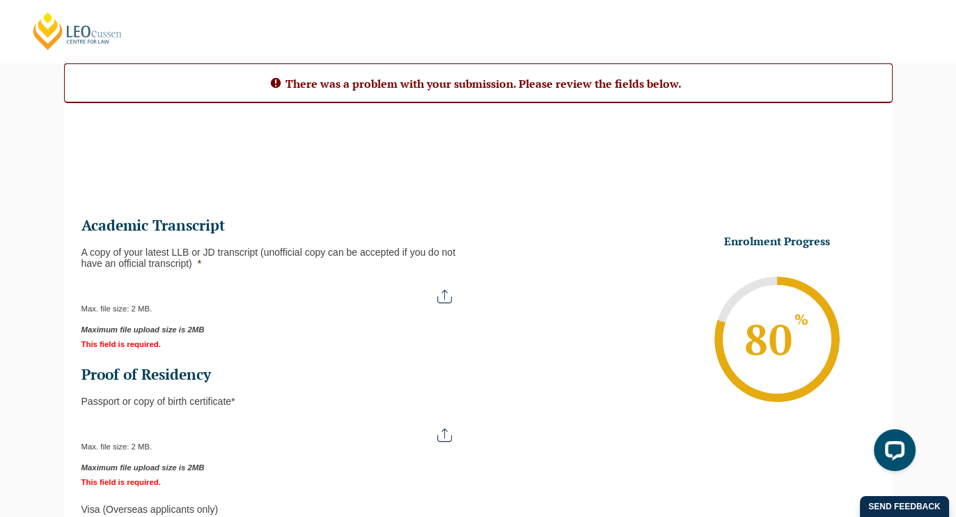
scroll to position [127, 0]
